Goal: Information Seeking & Learning: Learn about a topic

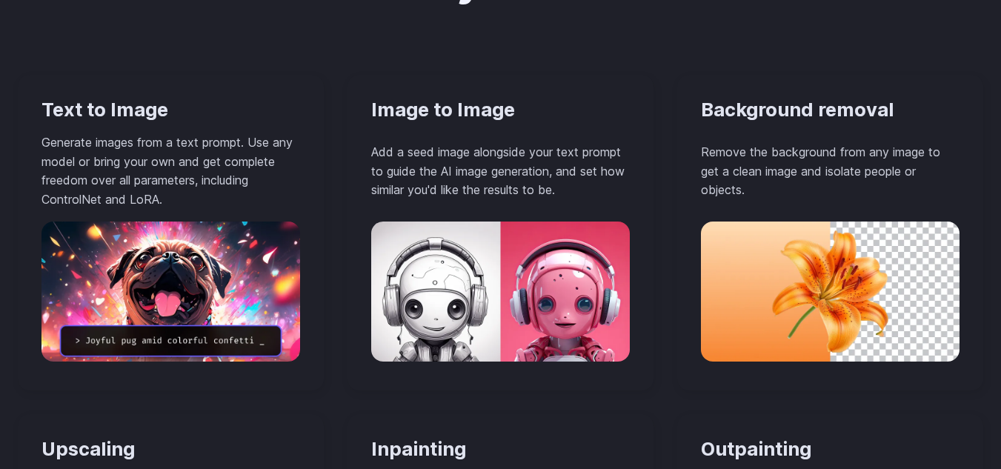
scroll to position [1407, 0]
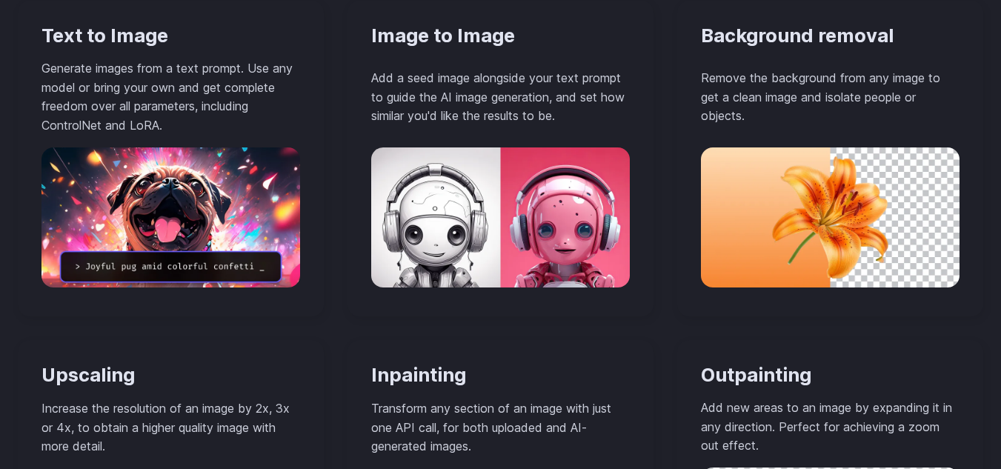
click at [104, 41] on h3 "Text to Image" at bounding box center [170, 35] width 258 height 23
copy div "Text to Image"
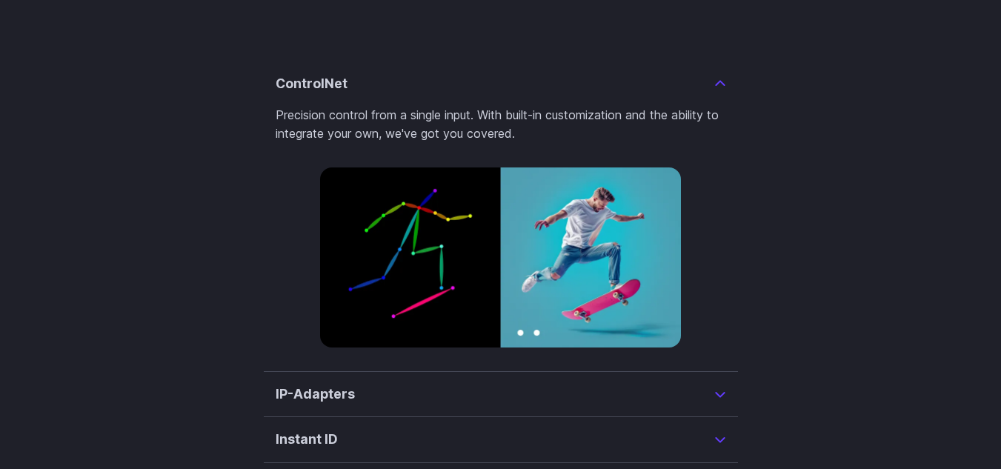
scroll to position [3481, 0]
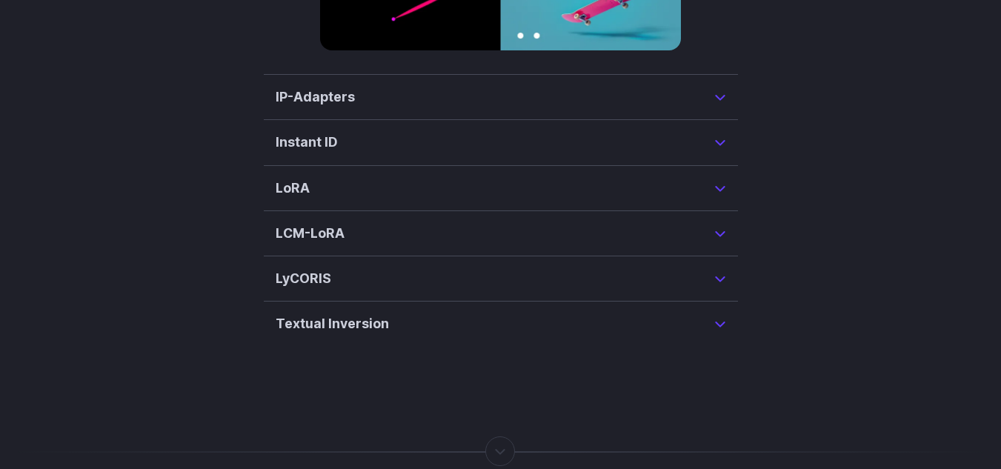
click at [461, 107] on summary "IP-Adapters" at bounding box center [501, 97] width 450 height 21
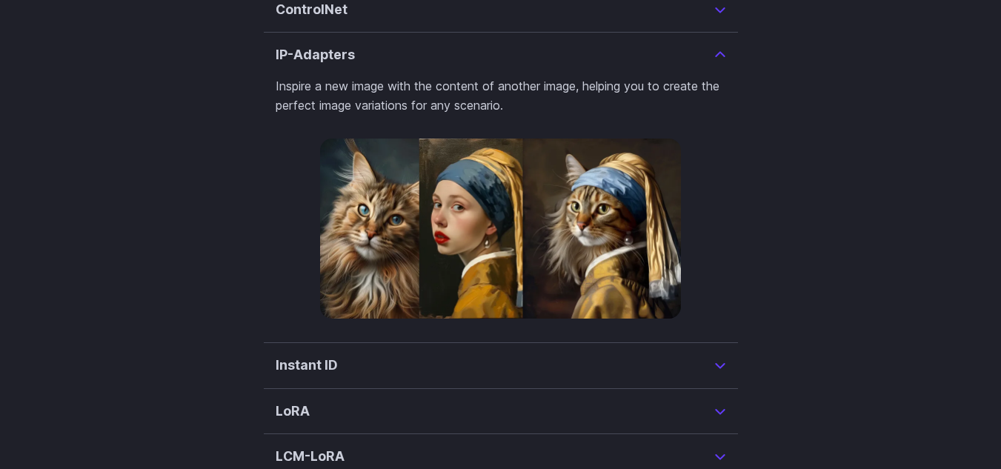
scroll to position [3522, 0]
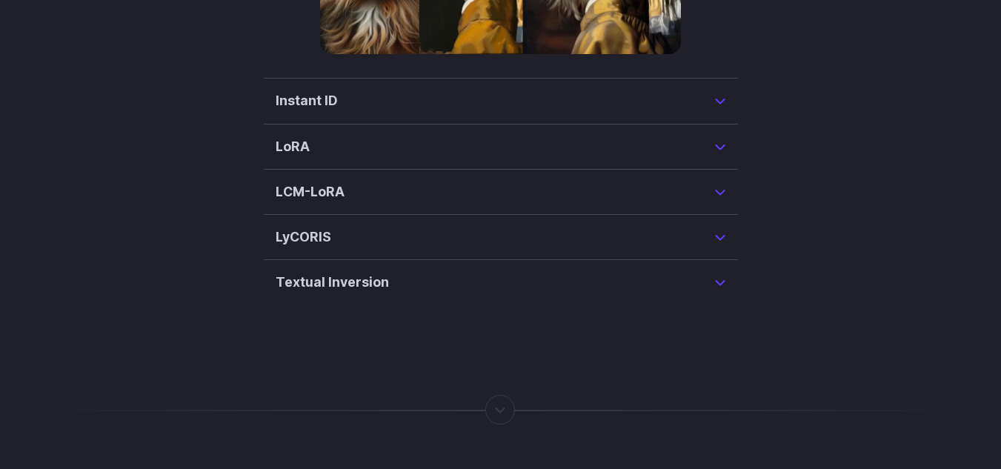
click at [379, 111] on summary "Instant ID" at bounding box center [501, 100] width 450 height 21
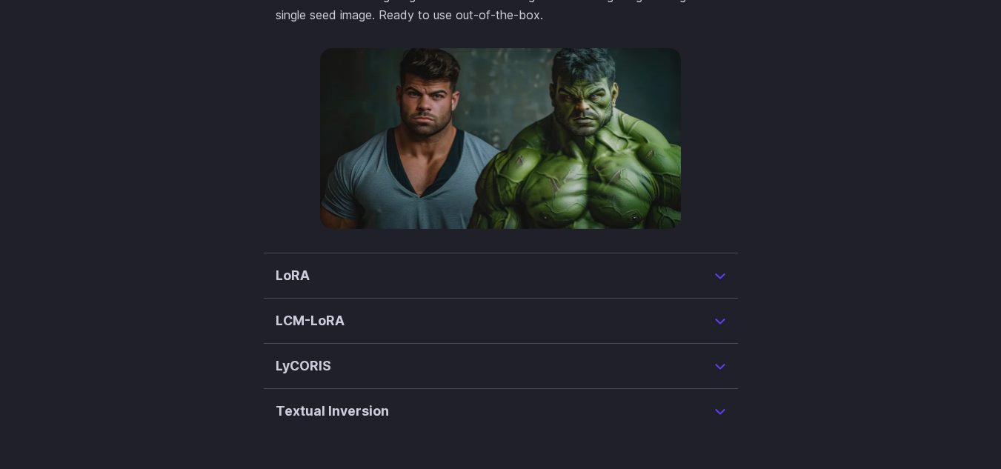
scroll to position [3716, 0]
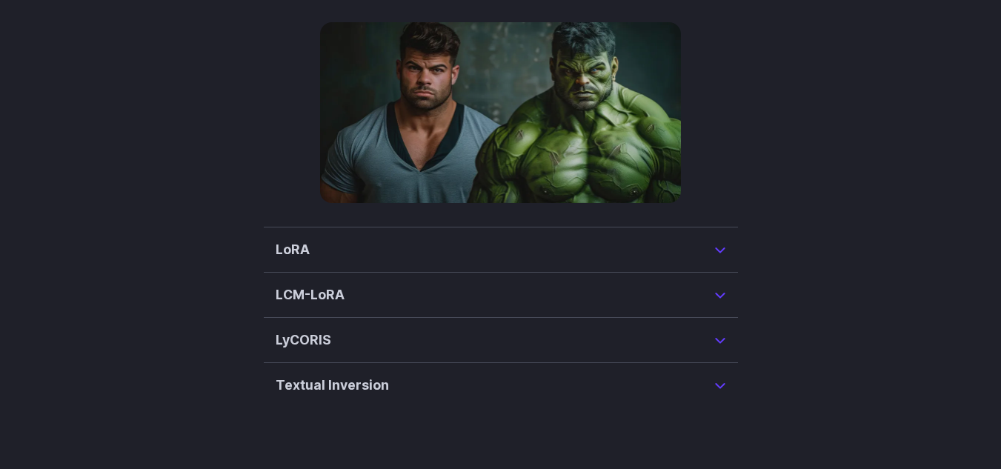
click at [404, 260] on summary "LoRA" at bounding box center [501, 249] width 450 height 21
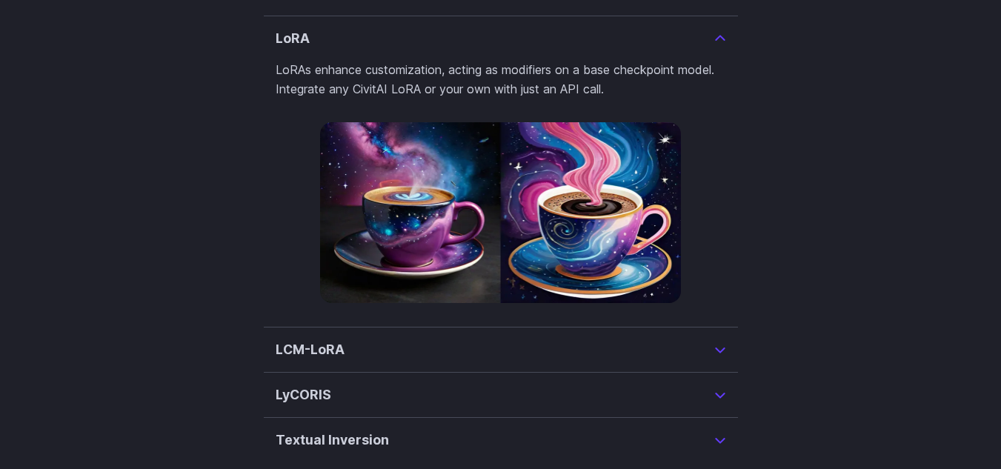
scroll to position [3687, 0]
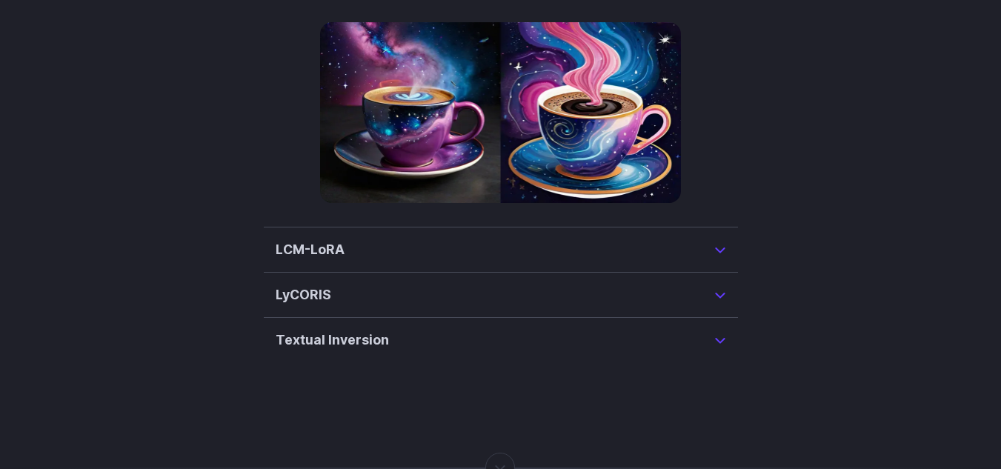
click at [371, 260] on summary "LCM-LoRA" at bounding box center [501, 249] width 450 height 21
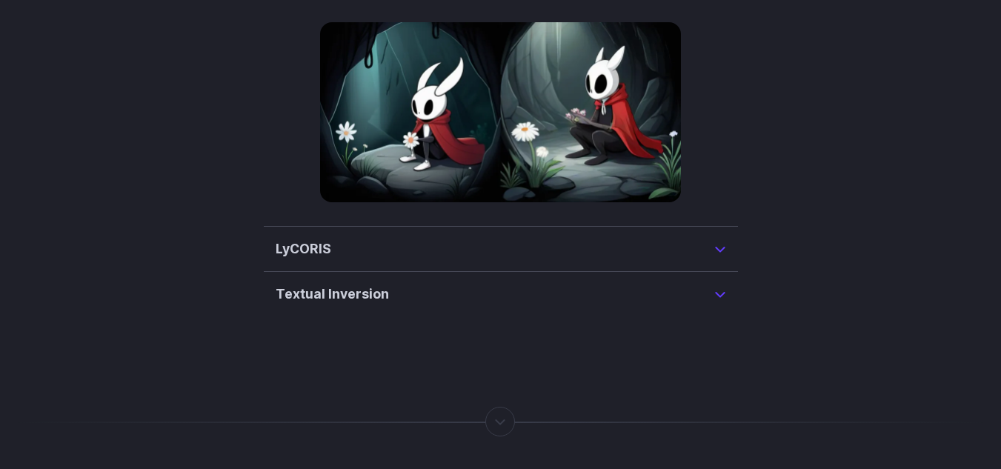
click at [364, 259] on summary "LyCORIS" at bounding box center [501, 248] width 450 height 21
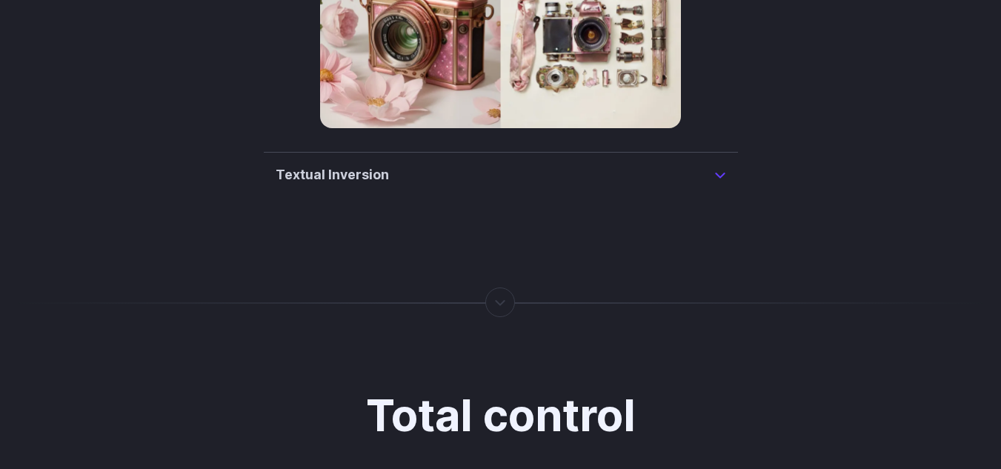
click at [358, 185] on h3 "Textual Inversion" at bounding box center [332, 174] width 113 height 21
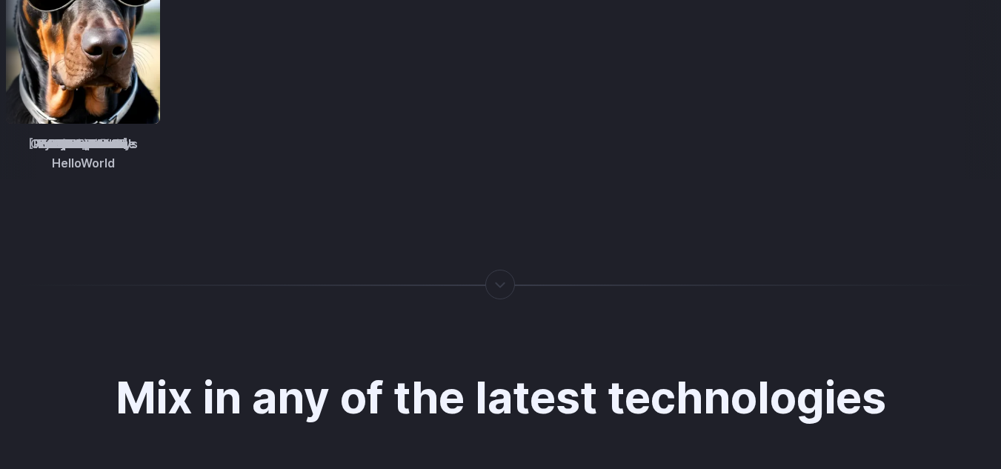
scroll to position [2934, 0]
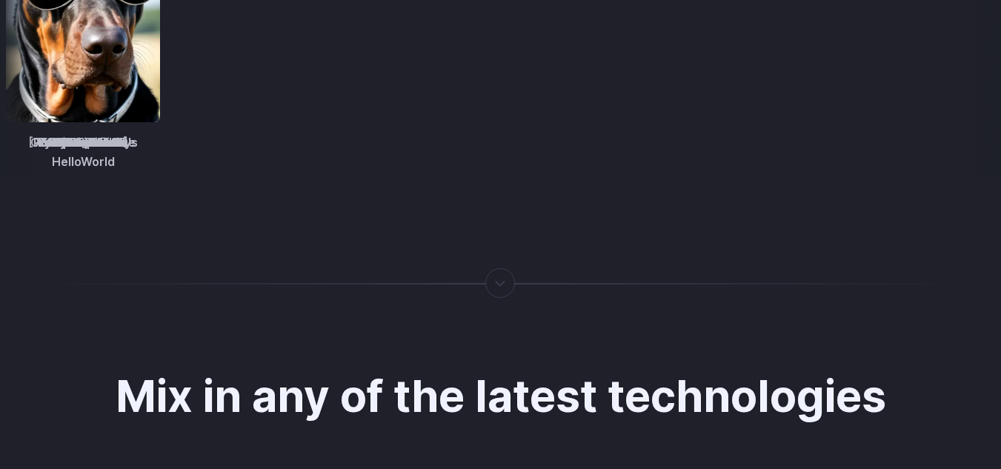
click at [500, 283] on div at bounding box center [500, 283] width 1 height 0
click at [501, 283] on div at bounding box center [500, 283] width 1 height 0
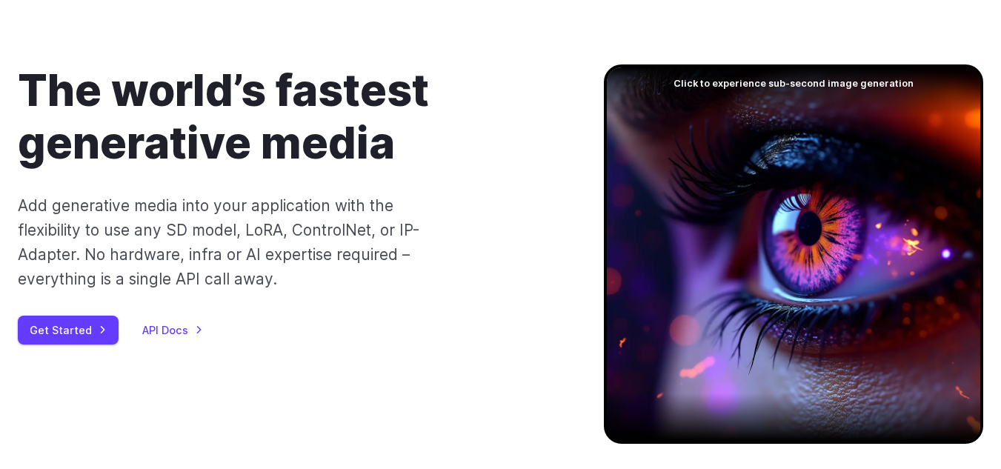
scroll to position [0, 0]
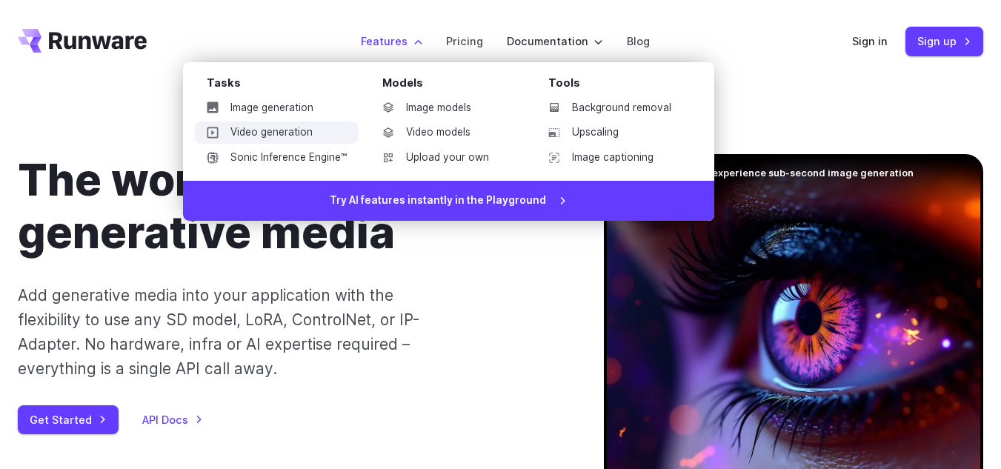
click at [274, 130] on link "Video generation" at bounding box center [277, 132] width 164 height 22
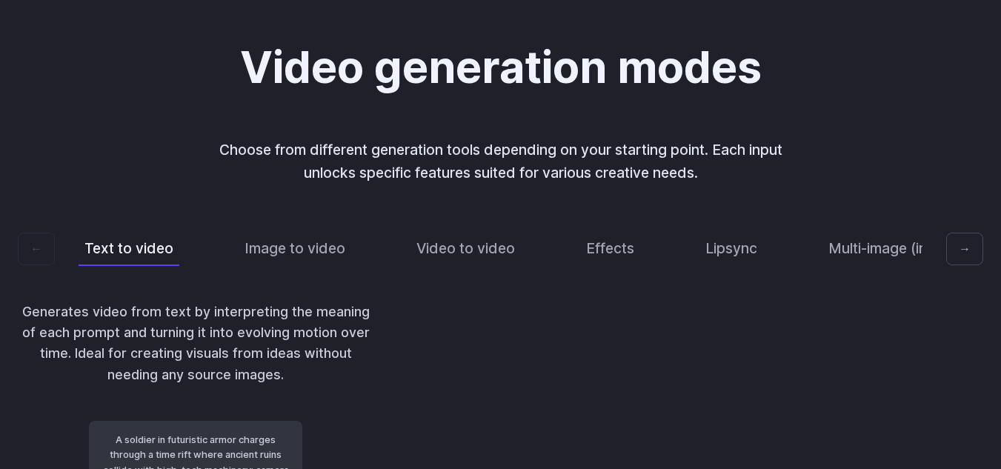
scroll to position [2963, 0]
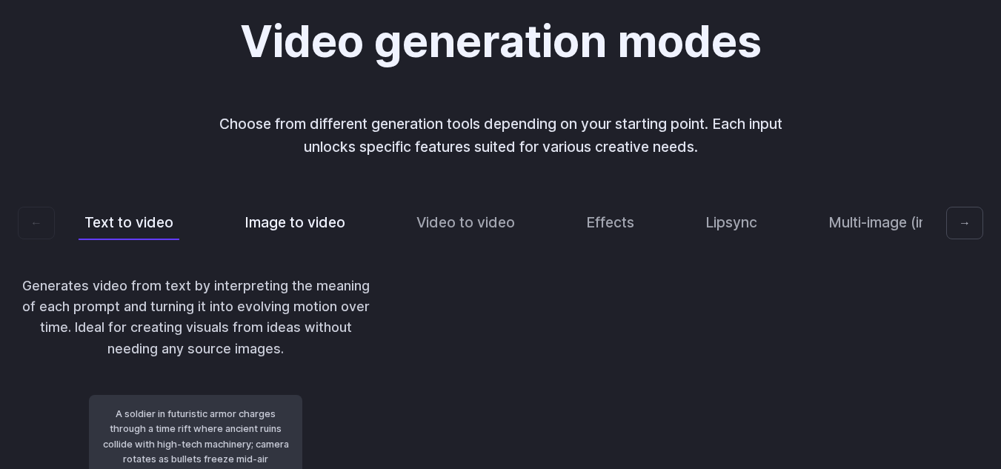
click at [299, 205] on button "Image to video" at bounding box center [294, 222] width 113 height 35
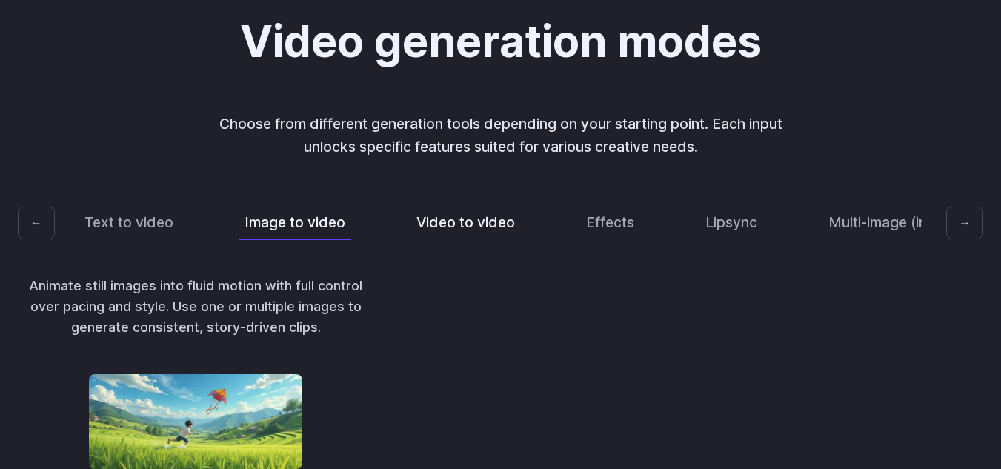
click at [467, 205] on button "Video to video" at bounding box center [465, 222] width 110 height 35
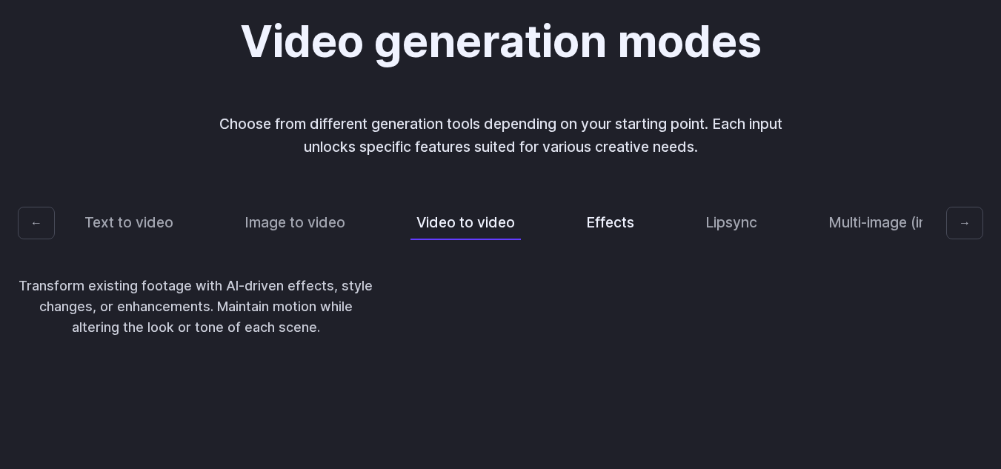
click at [593, 205] on button "Effects" at bounding box center [610, 222] width 60 height 35
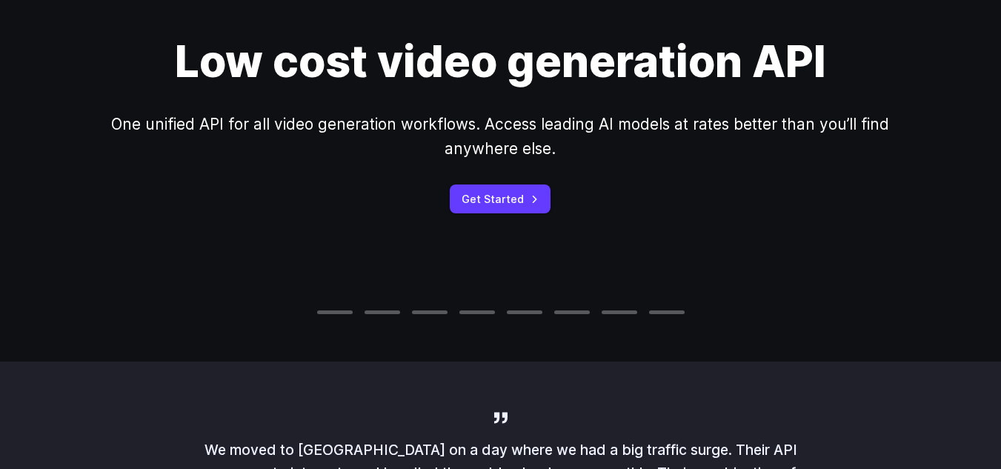
scroll to position [0, 0]
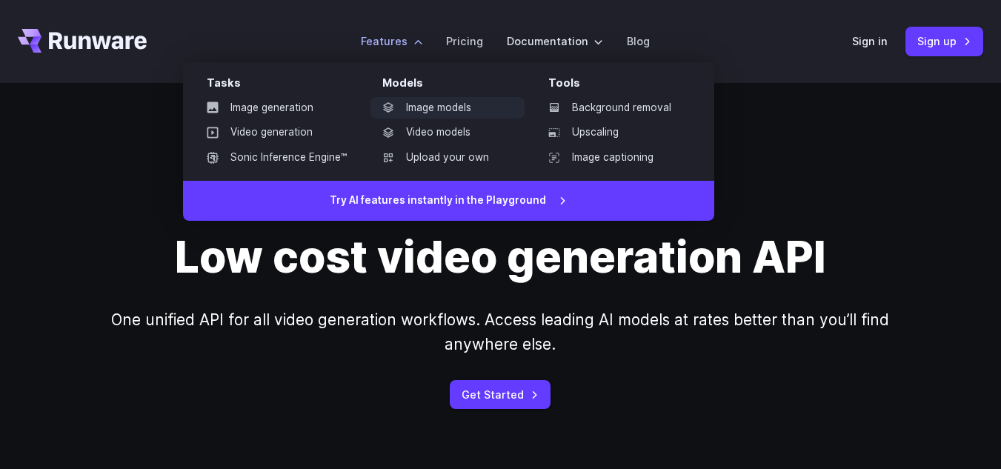
click at [441, 109] on link "Image models" at bounding box center [447, 108] width 154 height 22
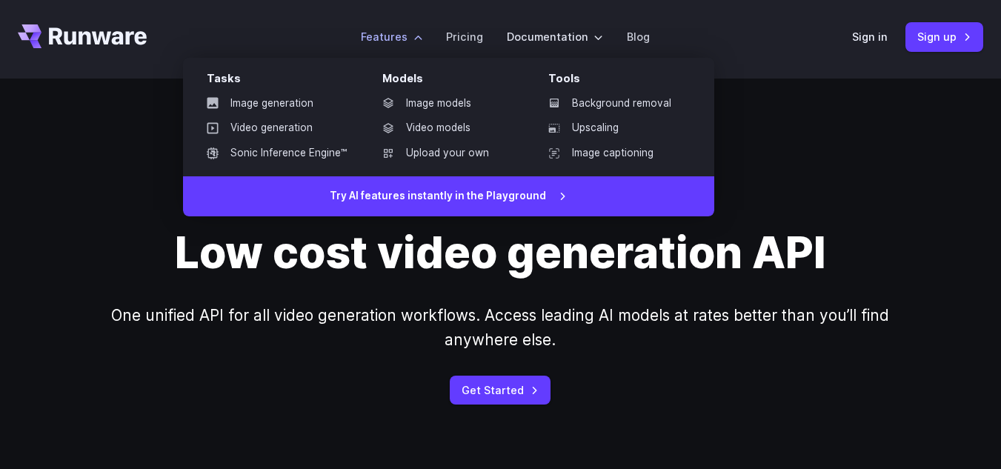
scroll to position [148, 0]
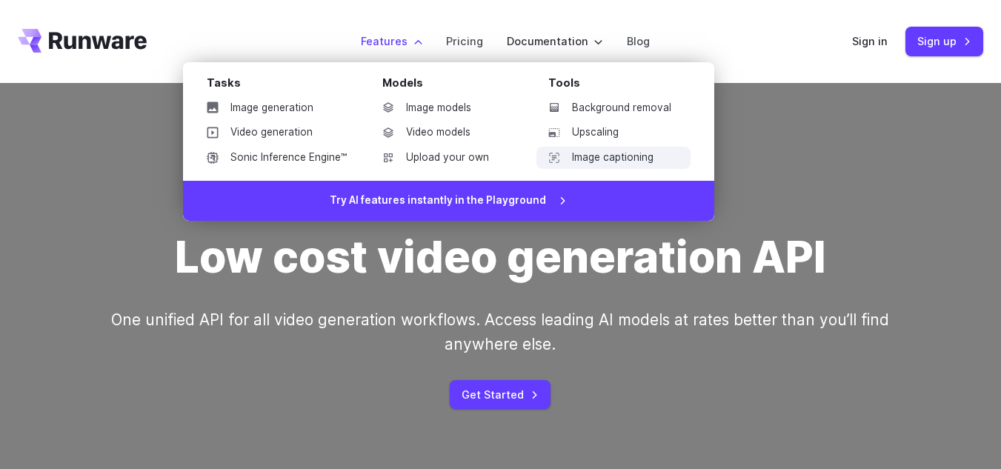
click at [573, 159] on link "Image captioning" at bounding box center [613, 158] width 154 height 22
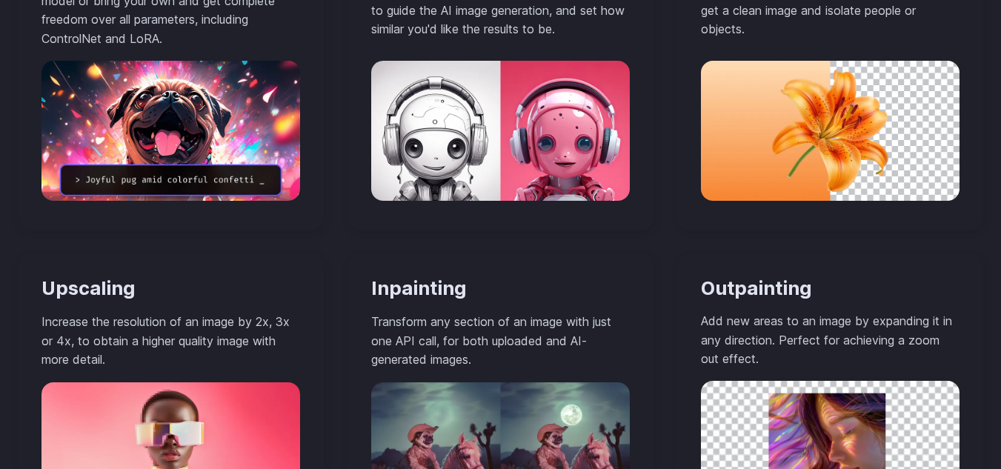
scroll to position [1346, 0]
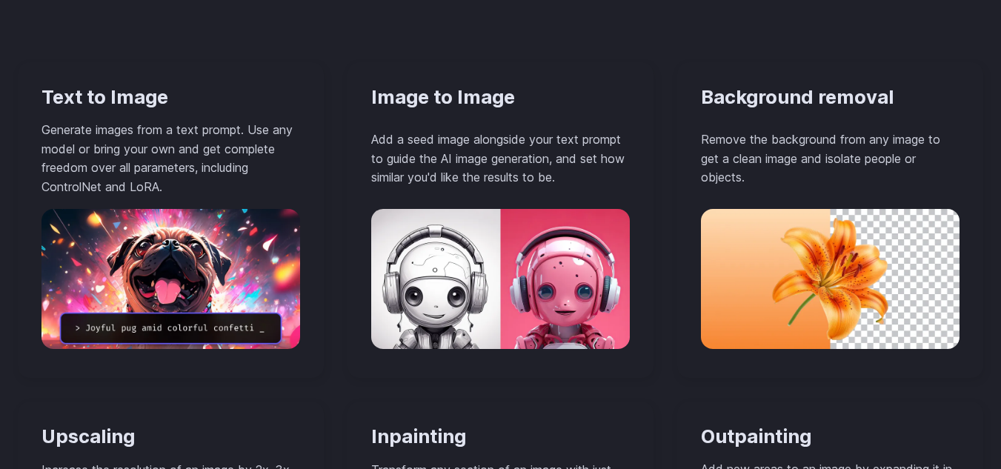
click at [458, 104] on h3 "Image to Image" at bounding box center [500, 97] width 258 height 23
copy div "Image to Image"
click at [758, 106] on h3 "Background removal" at bounding box center [830, 97] width 258 height 23
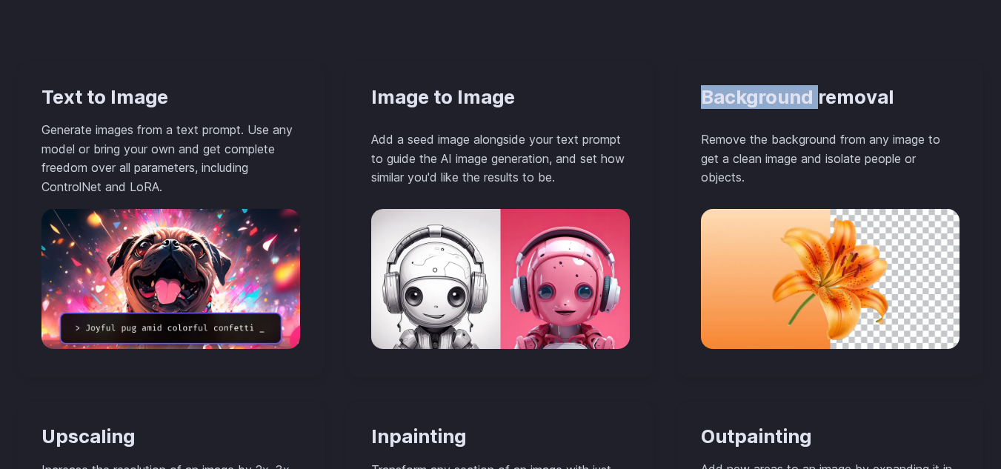
click at [758, 106] on h3 "Background removal" at bounding box center [830, 97] width 258 height 23
copy div "Background removal"
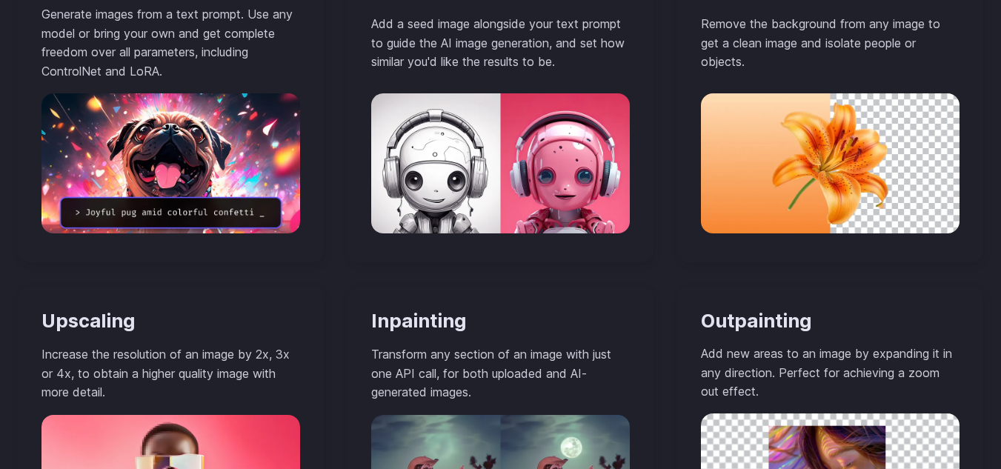
scroll to position [1642, 0]
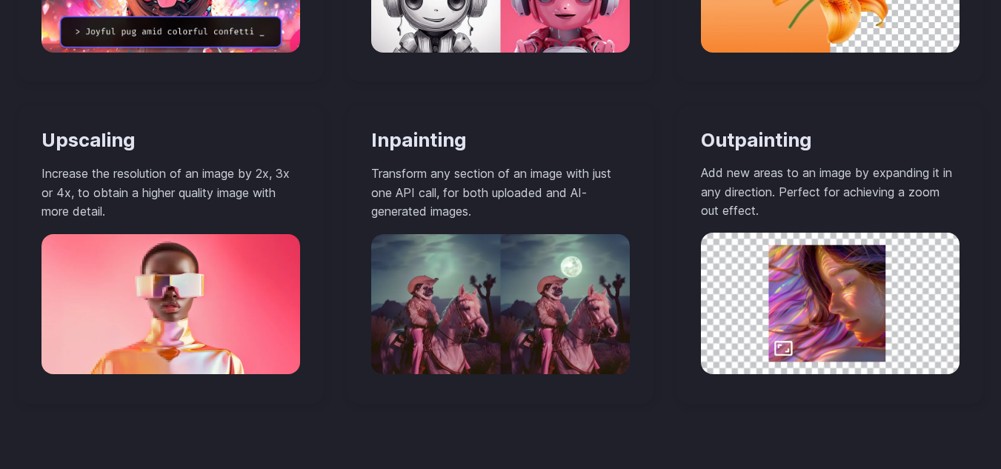
click at [66, 129] on h3 "Upscaling" at bounding box center [170, 140] width 258 height 23
copy div "Upscaling"
click at [384, 151] on h3 "Inpainting" at bounding box center [500, 140] width 258 height 23
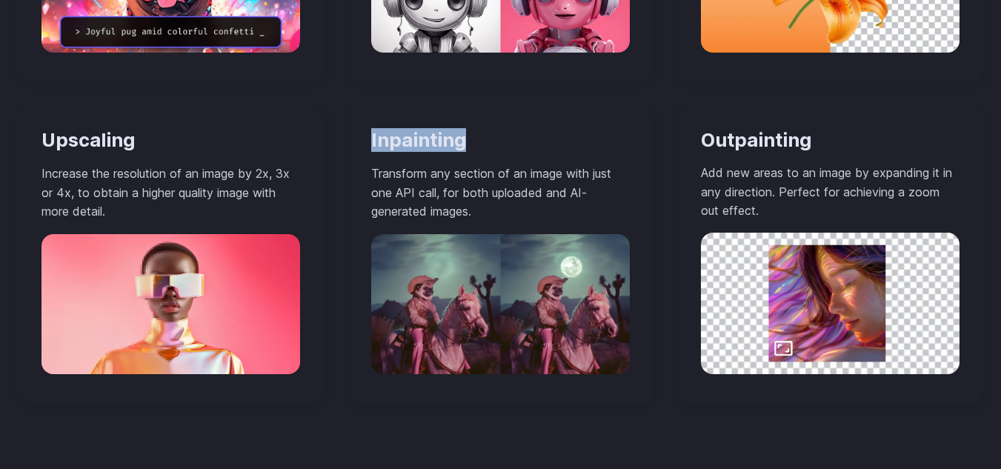
click at [384, 151] on h3 "Inpainting" at bounding box center [500, 140] width 258 height 23
copy h3 "Inpainting"
click at [721, 144] on h3 "Outpainting" at bounding box center [830, 140] width 258 height 23
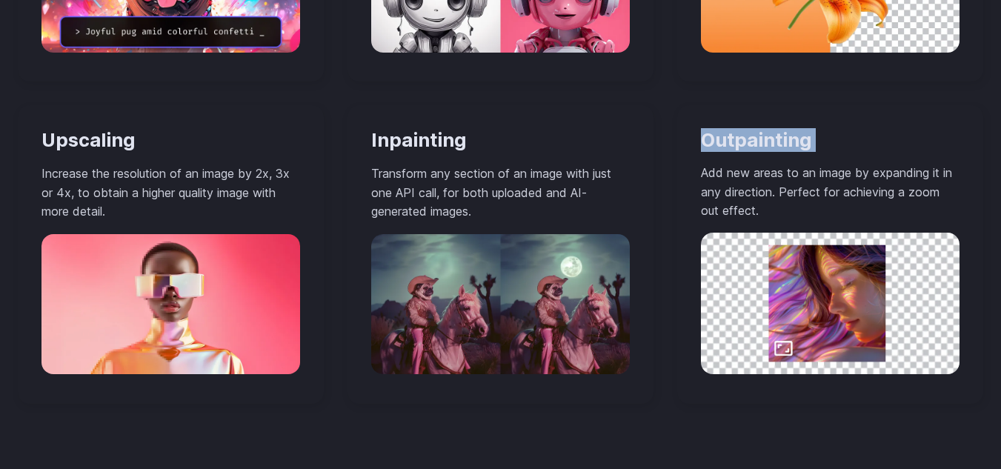
click at [721, 144] on h3 "Outpainting" at bounding box center [830, 140] width 258 height 23
copy div "Outpainting"
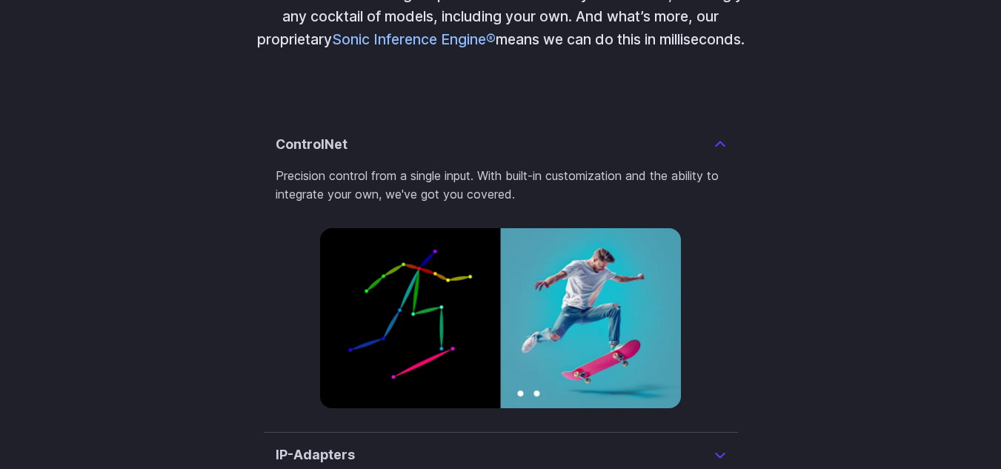
click at [317, 155] on h3 "ControlNet" at bounding box center [312, 144] width 72 height 21
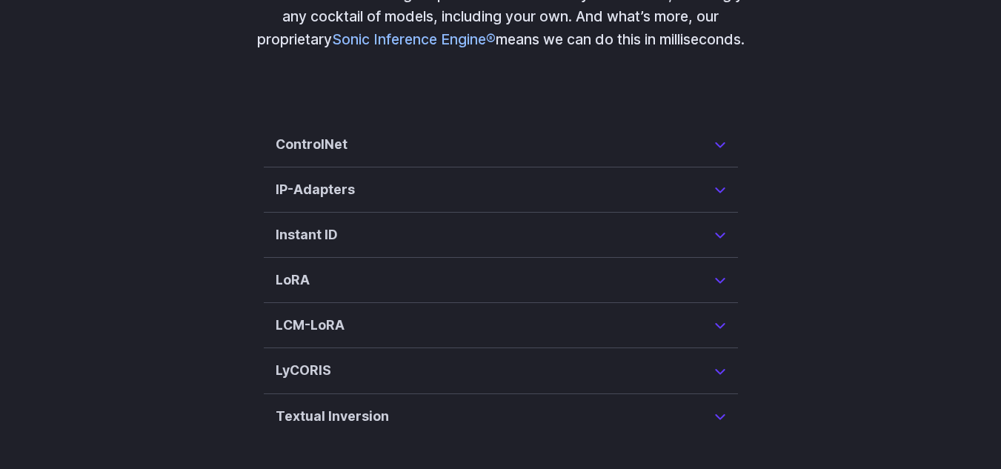
click at [317, 155] on h3 "ControlNet" at bounding box center [312, 144] width 72 height 21
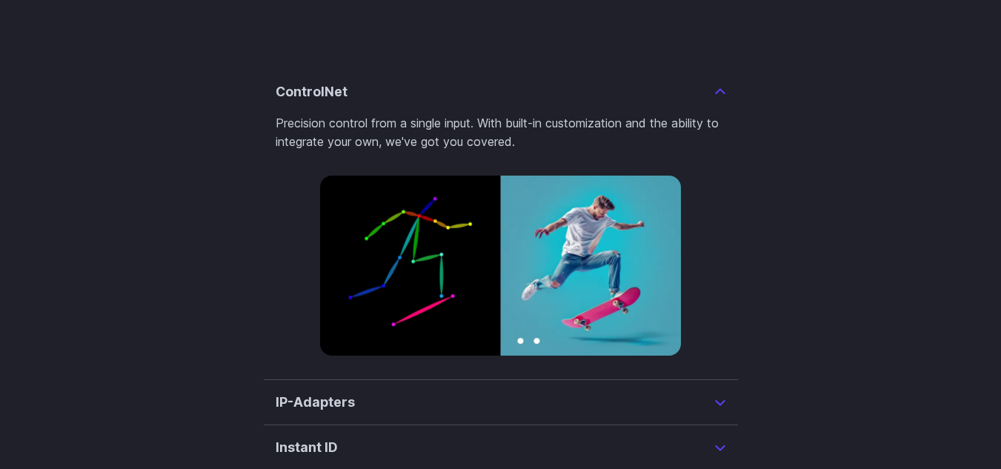
scroll to position [3477, 0]
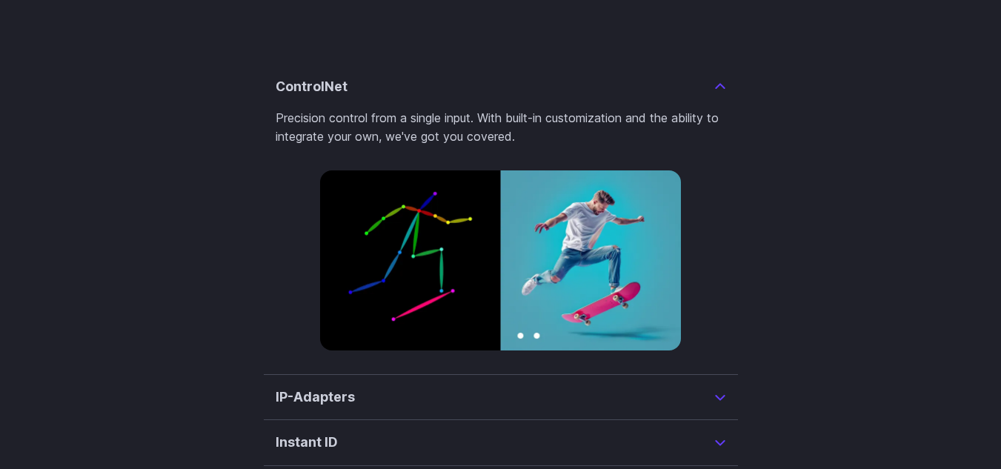
drag, startPoint x: 352, startPoint y: 115, endPoint x: 303, endPoint y: 115, distance: 48.9
click at [303, 97] on summary "ControlNet" at bounding box center [501, 86] width 450 height 21
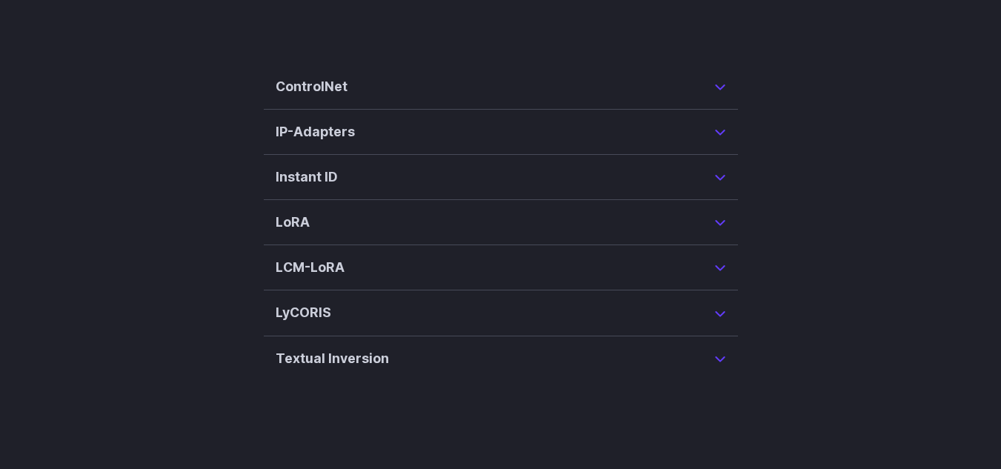
click at [303, 97] on h3 "ControlNet" at bounding box center [312, 86] width 72 height 21
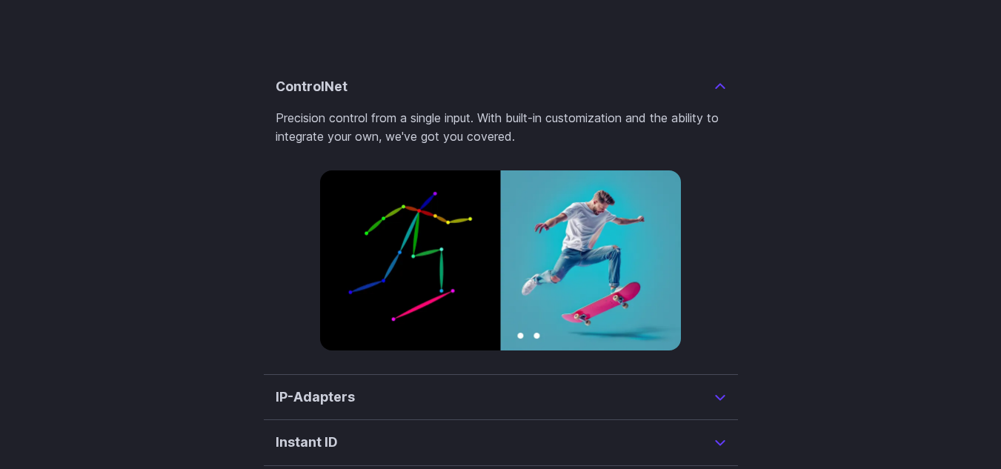
drag, startPoint x: 324, startPoint y: 113, endPoint x: 315, endPoint y: 113, distance: 8.9
click at [315, 97] on h3 "ControlNet" at bounding box center [312, 86] width 72 height 21
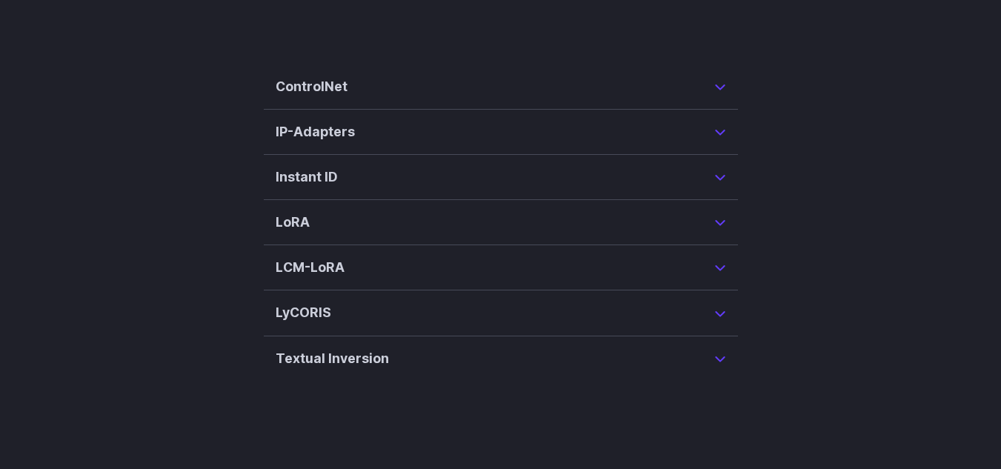
drag, startPoint x: 379, startPoint y: 121, endPoint x: 314, endPoint y: 120, distance: 65.2
click at [314, 97] on summary "ControlNet" at bounding box center [501, 86] width 450 height 21
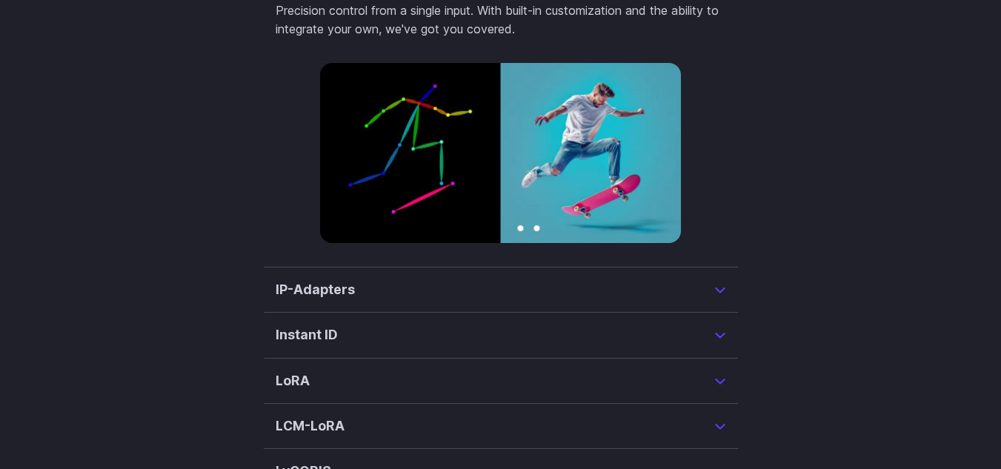
scroll to position [3774, 0]
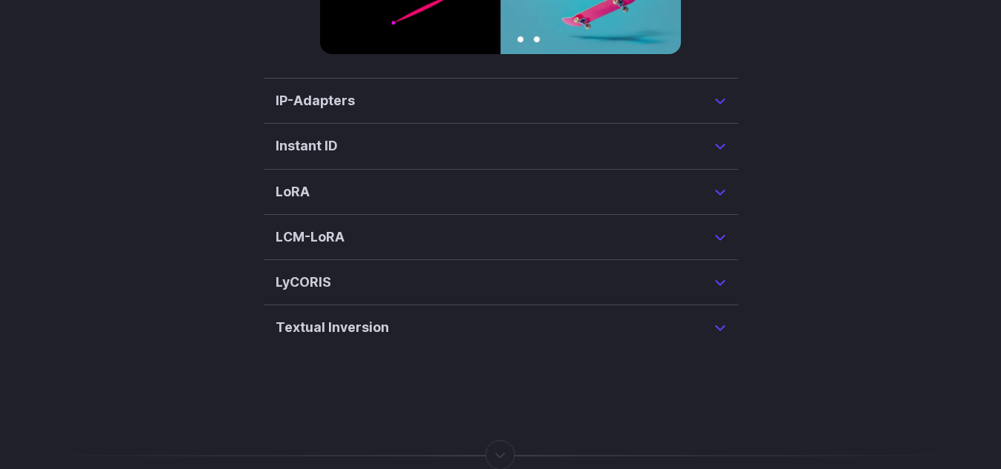
click at [471, 111] on summary "IP-Adapters" at bounding box center [501, 100] width 450 height 21
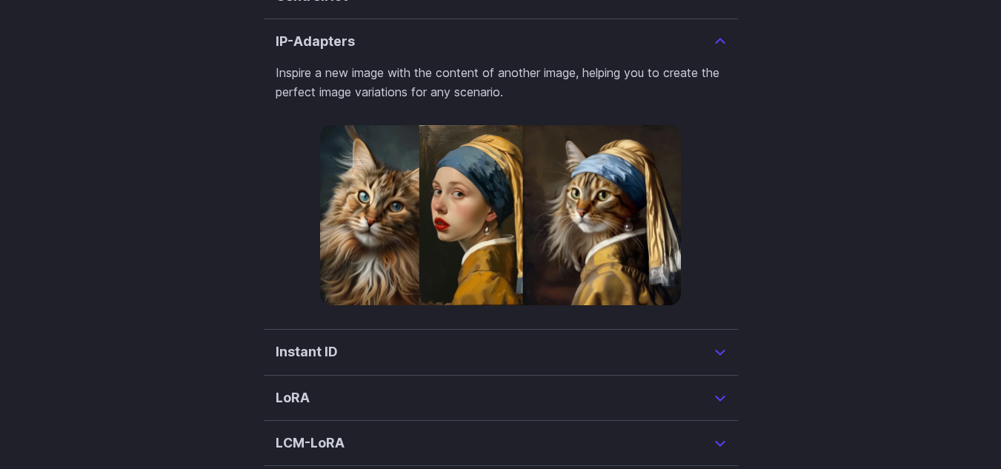
scroll to position [3522, 0]
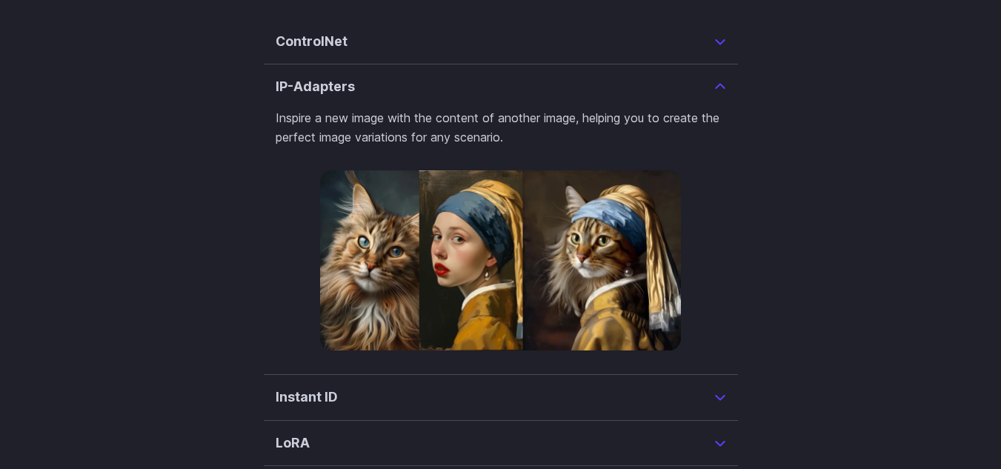
click at [315, 97] on h3 "IP-Adapters" at bounding box center [315, 86] width 79 height 21
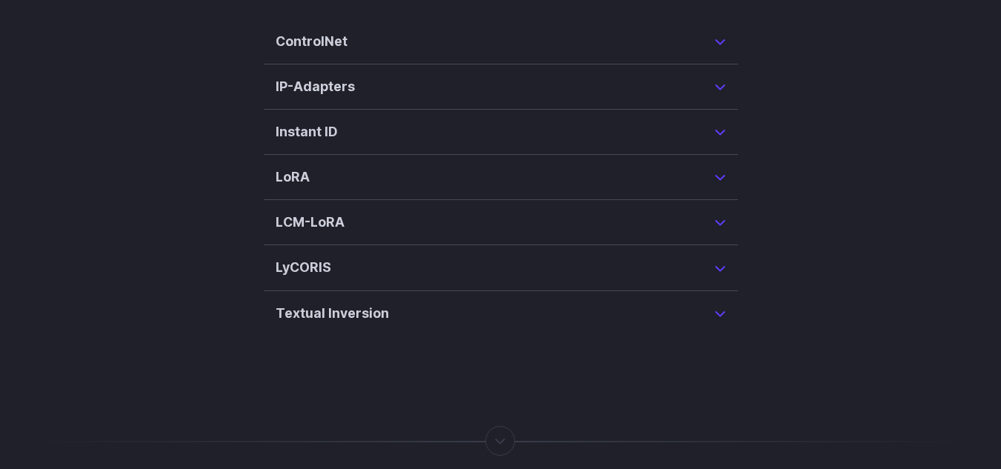
click at [315, 97] on h3 "IP-Adapters" at bounding box center [315, 86] width 79 height 21
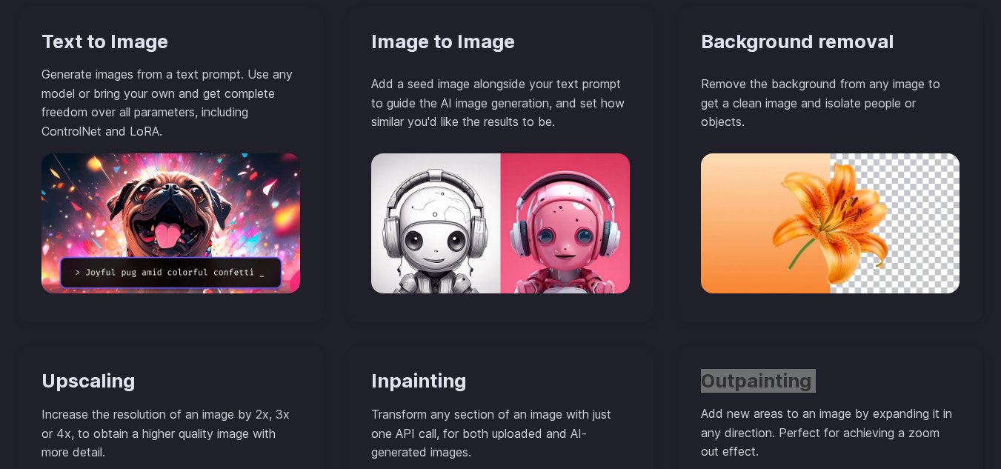
scroll to position [1375, 0]
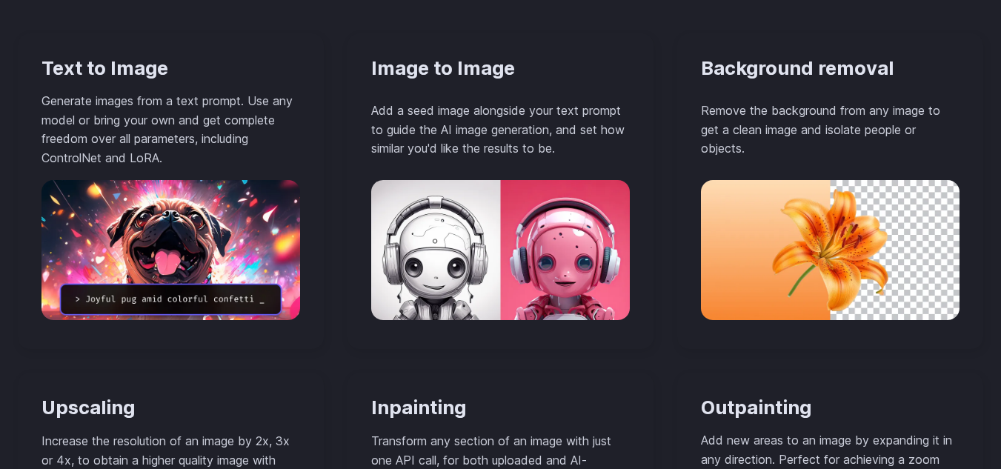
click at [99, 61] on h3 "Text to Image" at bounding box center [170, 68] width 258 height 23
copy div "Text to Image"
click at [176, 161] on p "Generate images from a text prompt. Use any model or bring your own and get com…" at bounding box center [170, 130] width 258 height 76
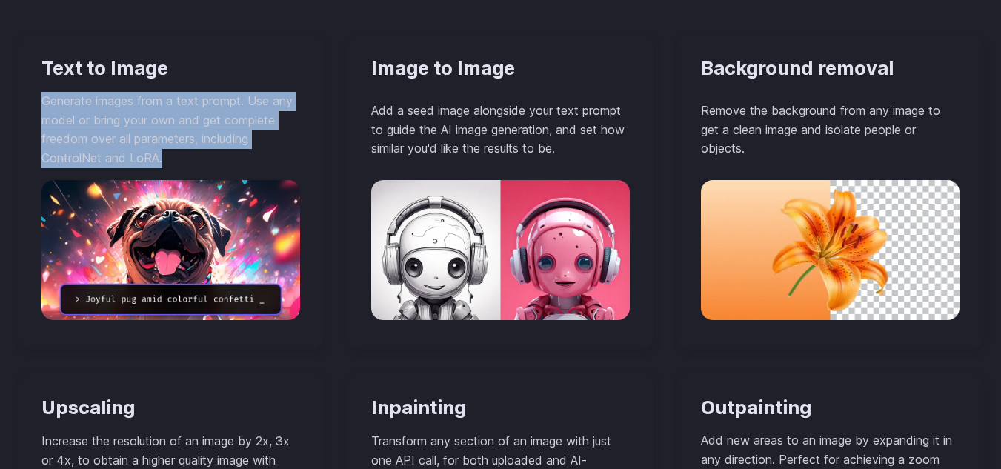
drag, startPoint x: 176, startPoint y: 161, endPoint x: 39, endPoint y: 103, distance: 149.7
click at [39, 103] on div "Text to Image Generate images from a text prompt. Use any model or bring your o…" at bounding box center [171, 191] width 306 height 316
copy div "Generate images from a text prompt. Use any model or bring your own and get com…"
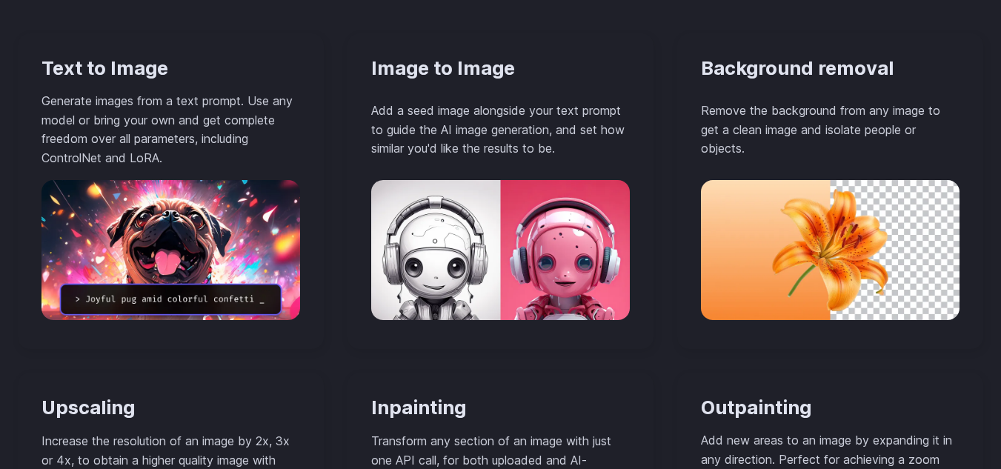
click at [133, 64] on h3 "Text to Image" at bounding box center [170, 68] width 258 height 23
click at [132, 64] on h3 "Text to Image" at bounding box center [170, 68] width 258 height 23
copy div "Text to Image"
click at [128, 69] on h3 "Text to Image" at bounding box center [170, 68] width 258 height 23
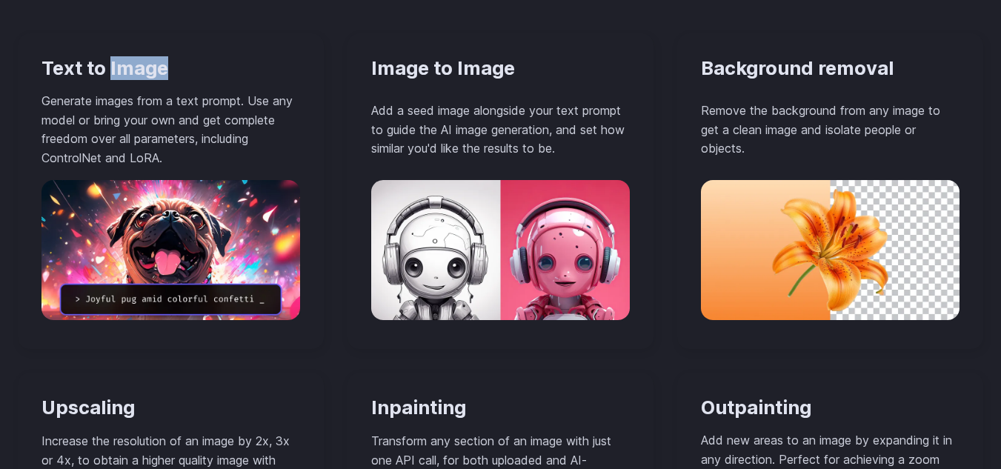
click at [127, 69] on h3 "Text to Image" at bounding box center [170, 68] width 258 height 23
click at [99, 59] on h3 "Text to Image" at bounding box center [170, 68] width 258 height 23
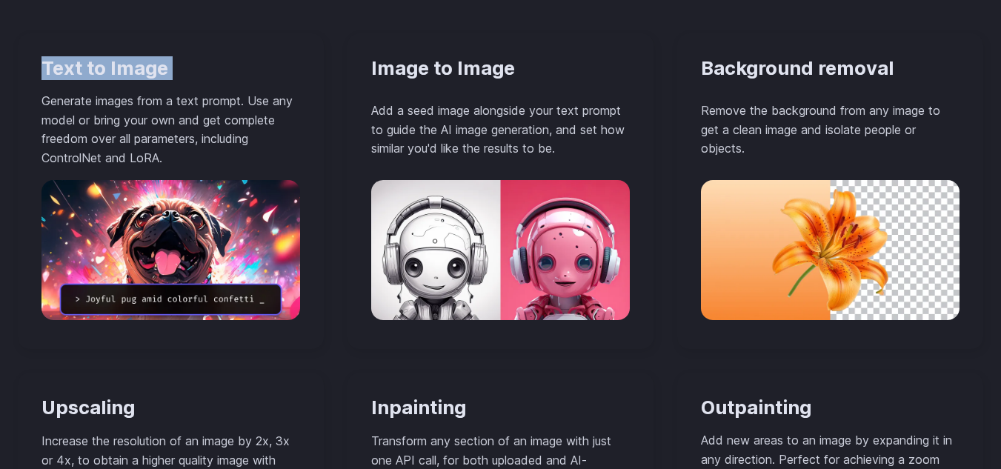
click at [438, 71] on h3 "Image to Image" at bounding box center [500, 68] width 258 height 23
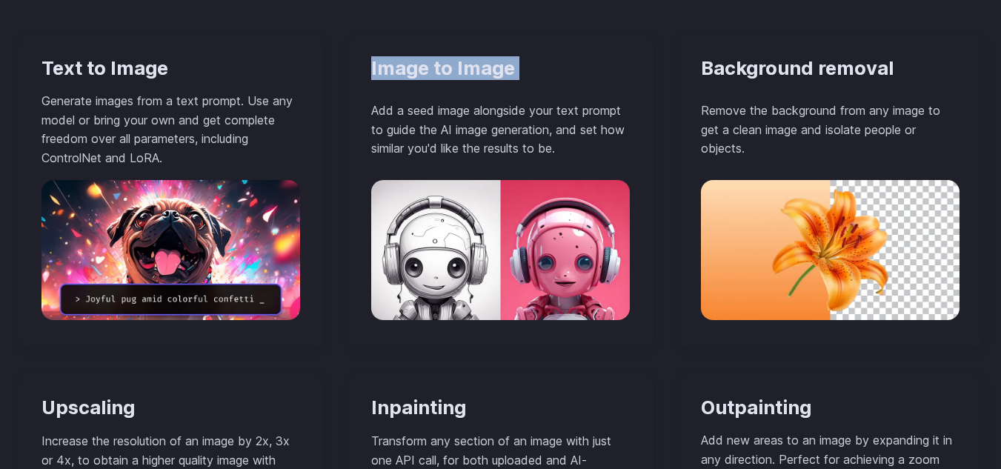
click at [438, 71] on h3 "Image to Image" at bounding box center [500, 68] width 258 height 23
